Goal: Task Accomplishment & Management: Use online tool/utility

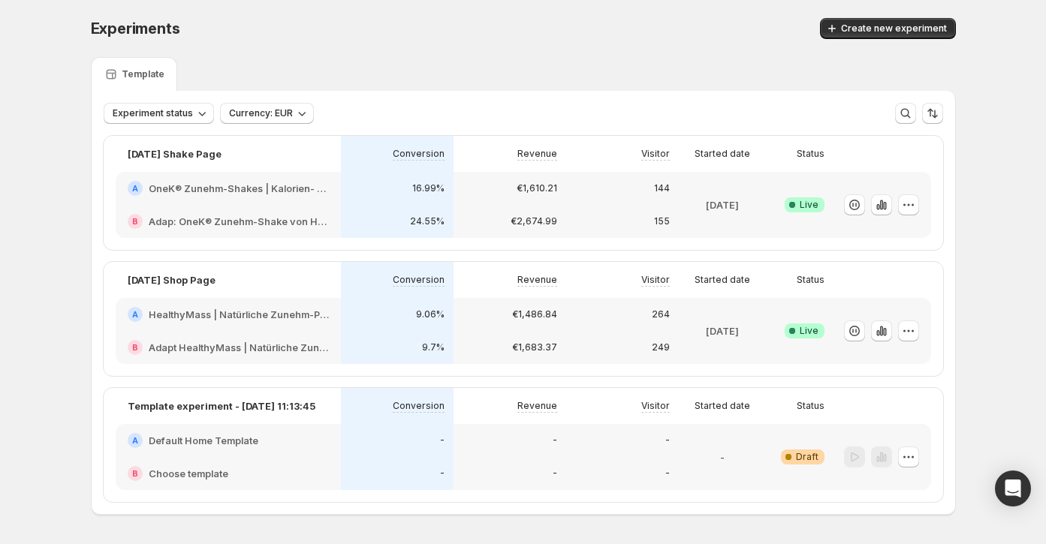
scroll to position [50, 0]
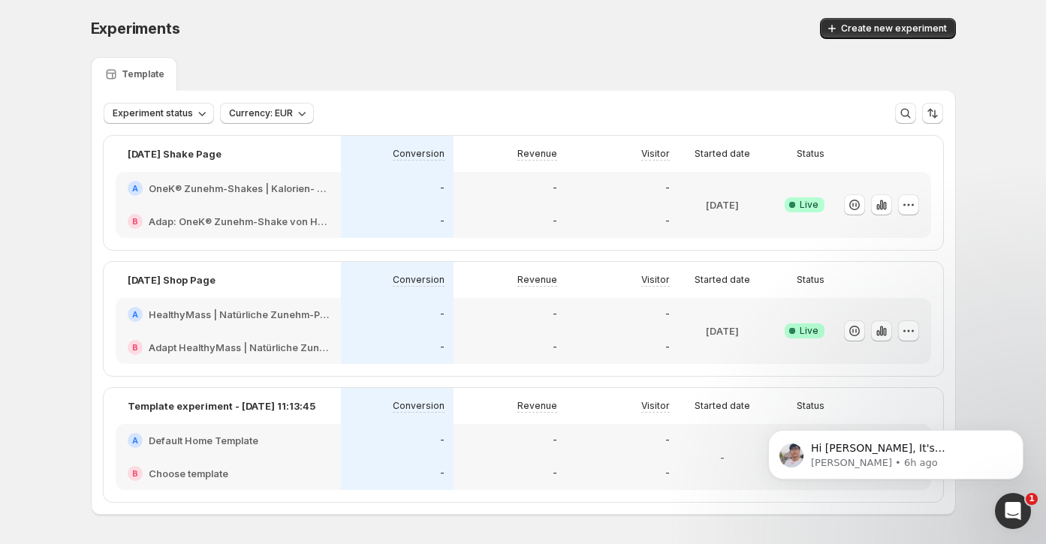
scroll to position [50, 0]
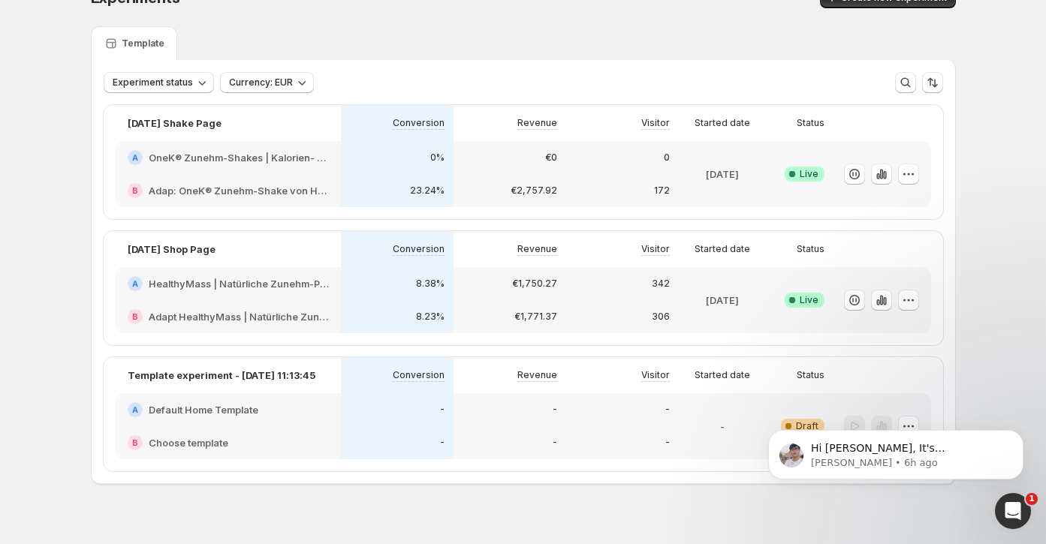
scroll to position [36, 0]
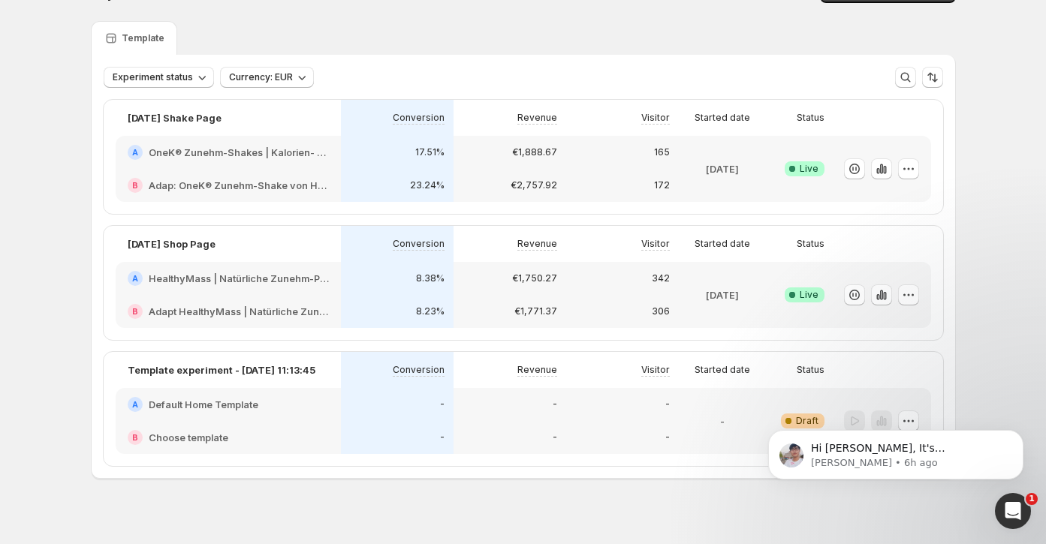
click at [310, 158] on div "A OneK® Zunehm-Shakes | Kalorien- und proteinreich fürs Zunehmen" at bounding box center [228, 152] width 225 height 33
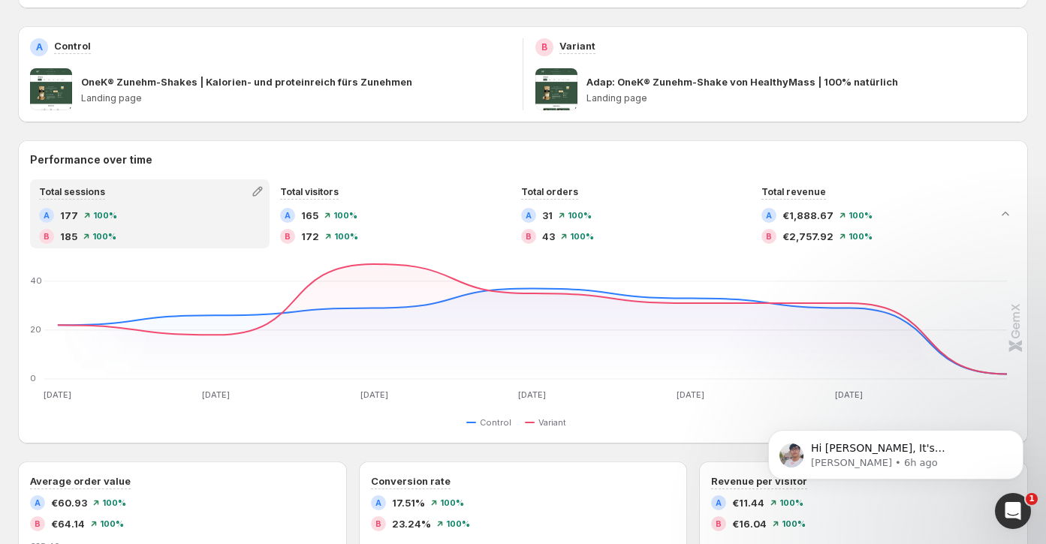
scroll to position [201, 0]
